Goal: Task Accomplishment & Management: Manage account settings

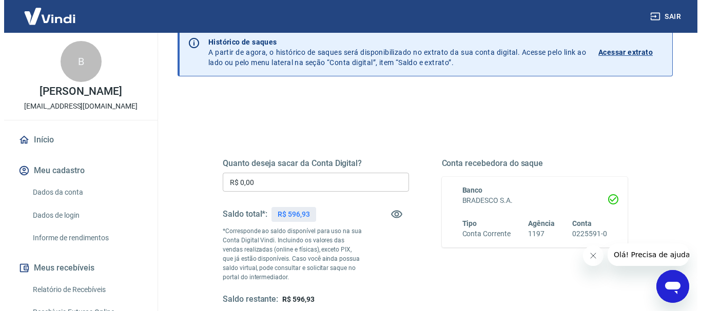
scroll to position [81, 0]
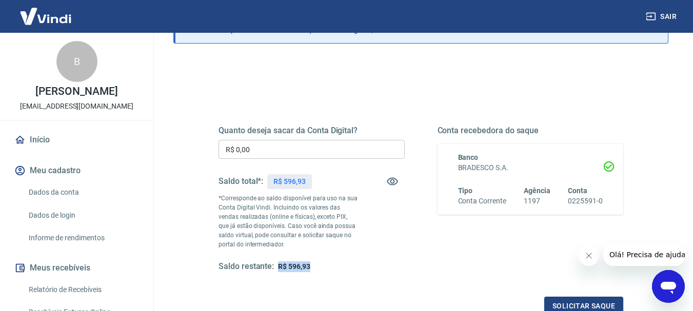
drag, startPoint x: 335, startPoint y: 270, endPoint x: 276, endPoint y: 269, distance: 58.5
click at [276, 269] on div "Saldo restante: R$ 596,93" at bounding box center [312, 267] width 186 height 11
copy span "R$ 596,93"
click at [556, 305] on button "Solicitar saque" at bounding box center [583, 306] width 79 height 19
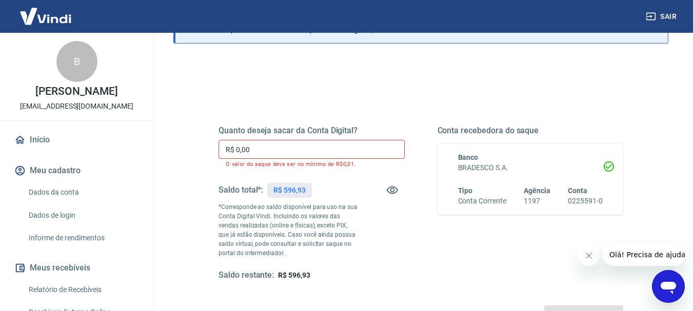
click at [349, 146] on input "R$ 0,00" at bounding box center [312, 149] width 186 height 19
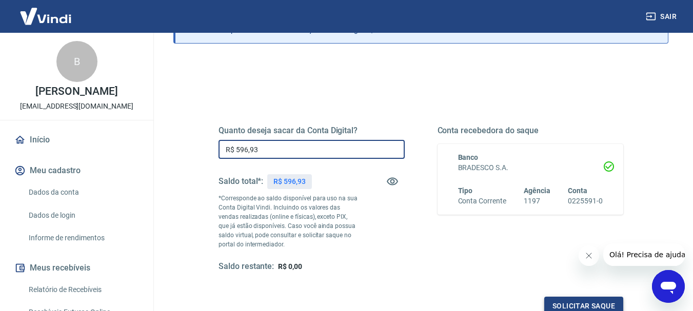
type input "R$ 596,93"
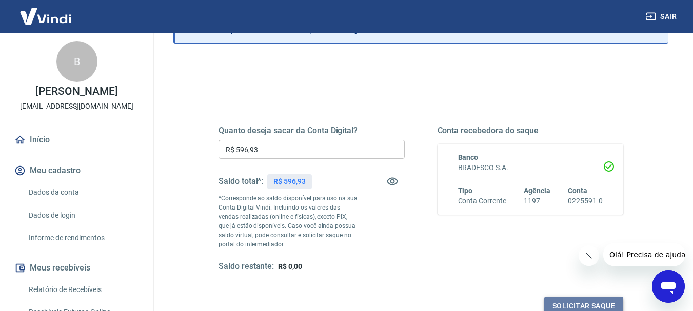
click at [577, 298] on button "Solicitar saque" at bounding box center [583, 306] width 79 height 19
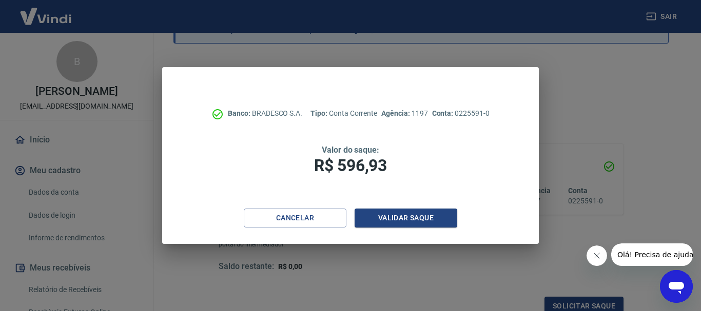
click at [384, 208] on div "Banco: BRADESCO S.A. Tipo: Conta Corrente Agência: 1197 Conta: 0225591-0 Valor …" at bounding box center [350, 138] width 377 height 142
click at [389, 218] on button "Validar saque" at bounding box center [406, 218] width 103 height 19
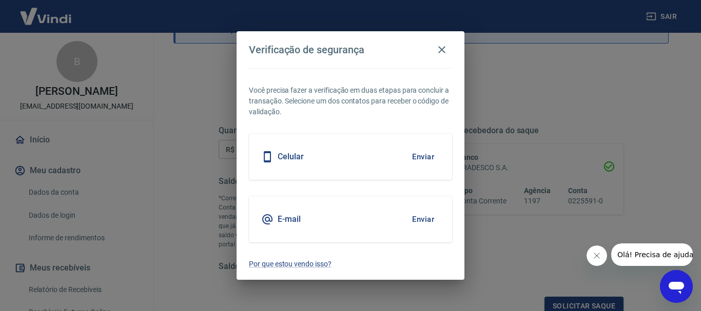
scroll to position [85, 0]
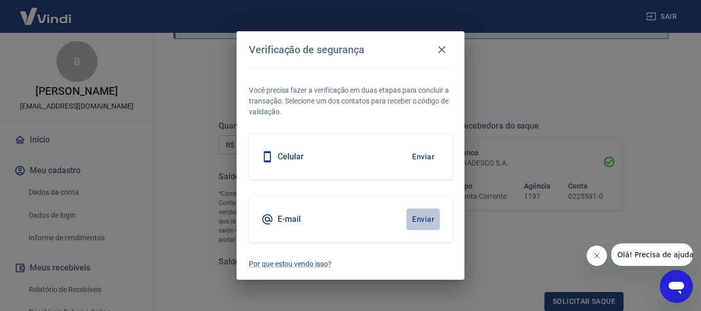
click at [423, 214] on button "Enviar" at bounding box center [422, 220] width 33 height 22
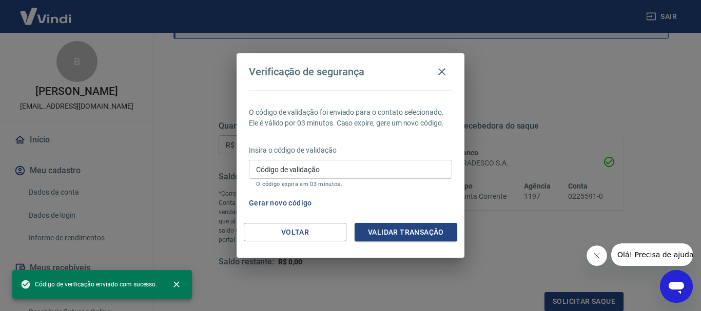
click at [418, 212] on div "Gerar novo código" at bounding box center [348, 203] width 207 height 19
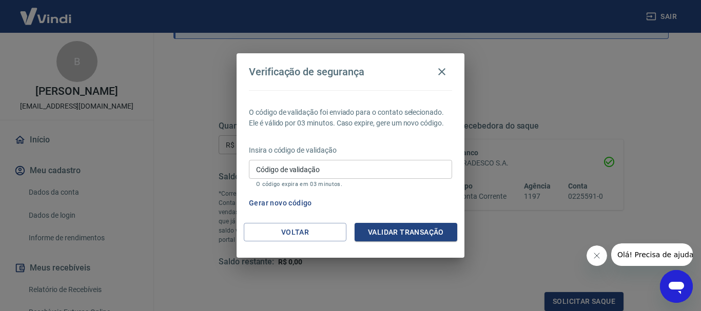
click at [364, 167] on input "Código de validação" at bounding box center [350, 169] width 203 height 19
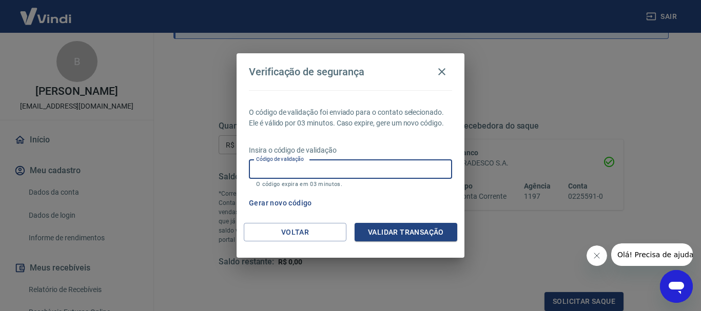
paste input "511803"
type input "511803"
click at [400, 231] on button "Validar transação" at bounding box center [406, 232] width 103 height 19
